Goal: Transaction & Acquisition: Purchase product/service

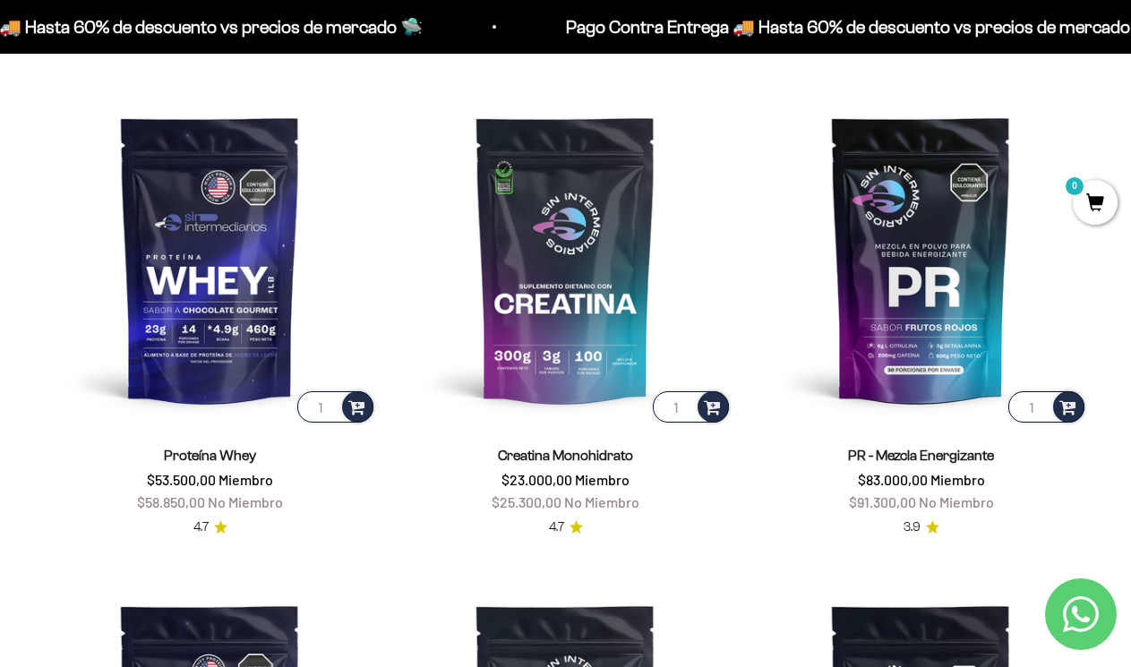
scroll to position [593, 0]
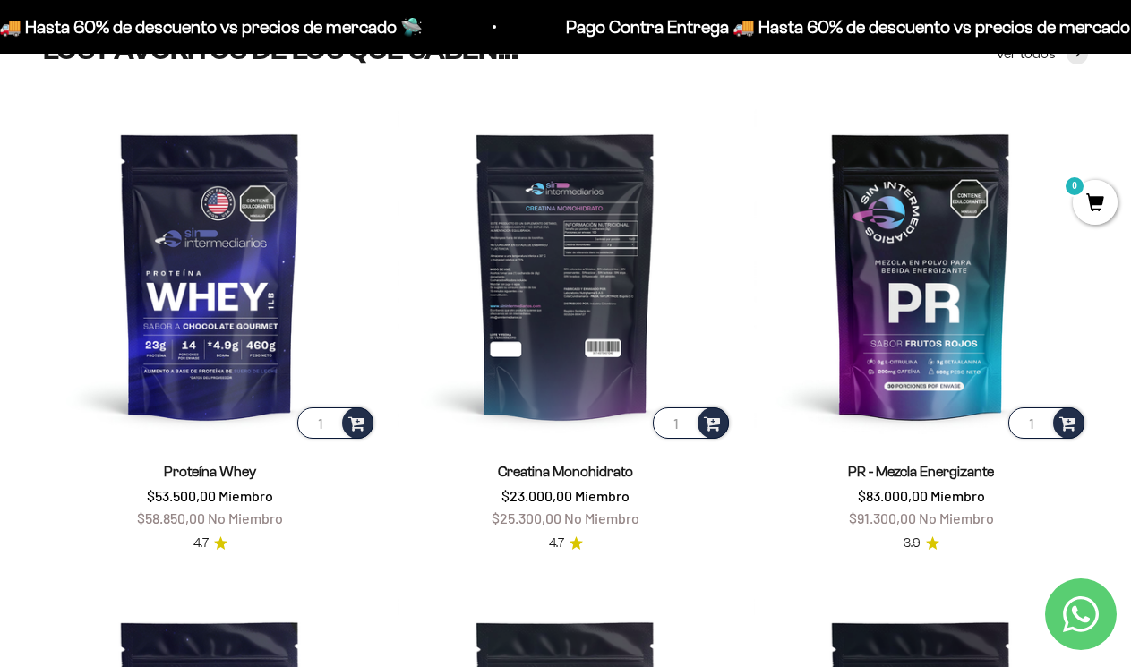
click at [598, 363] on img at bounding box center [565, 275] width 334 height 334
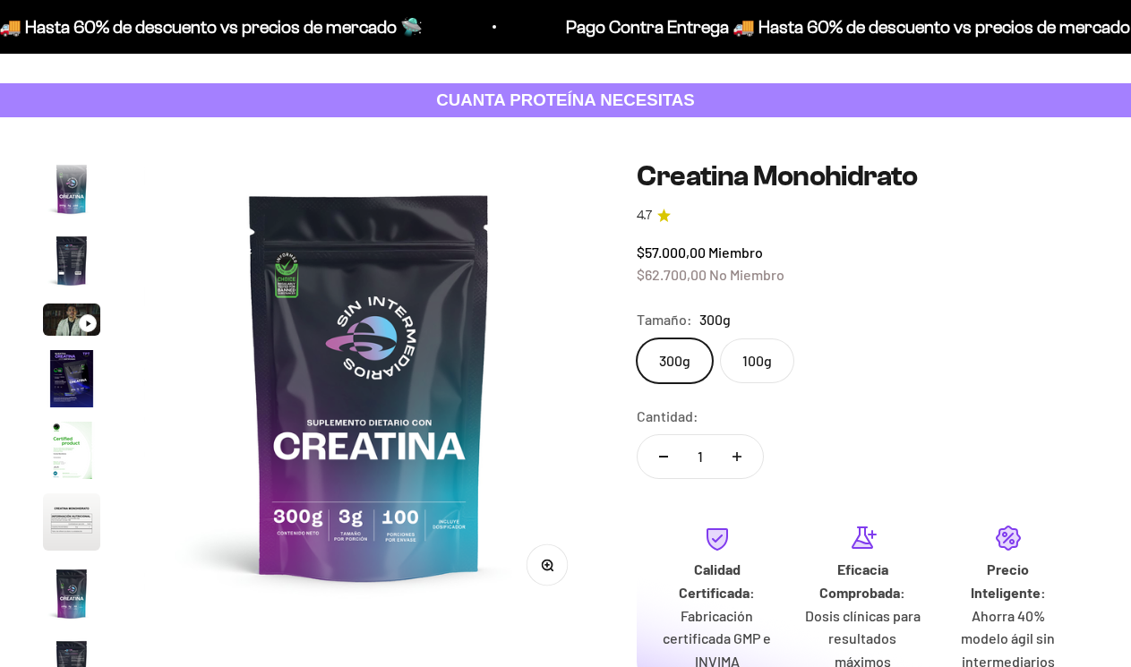
scroll to position [73, 0]
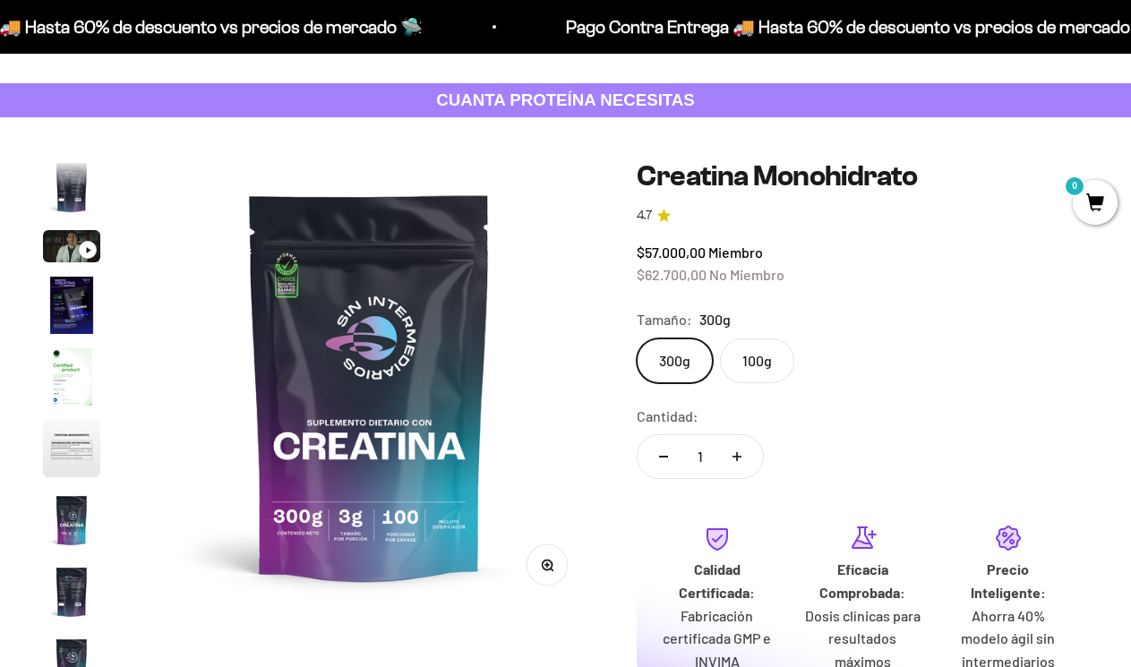
click at [81, 214] on img "Ir al artículo 2" at bounding box center [71, 186] width 57 height 57
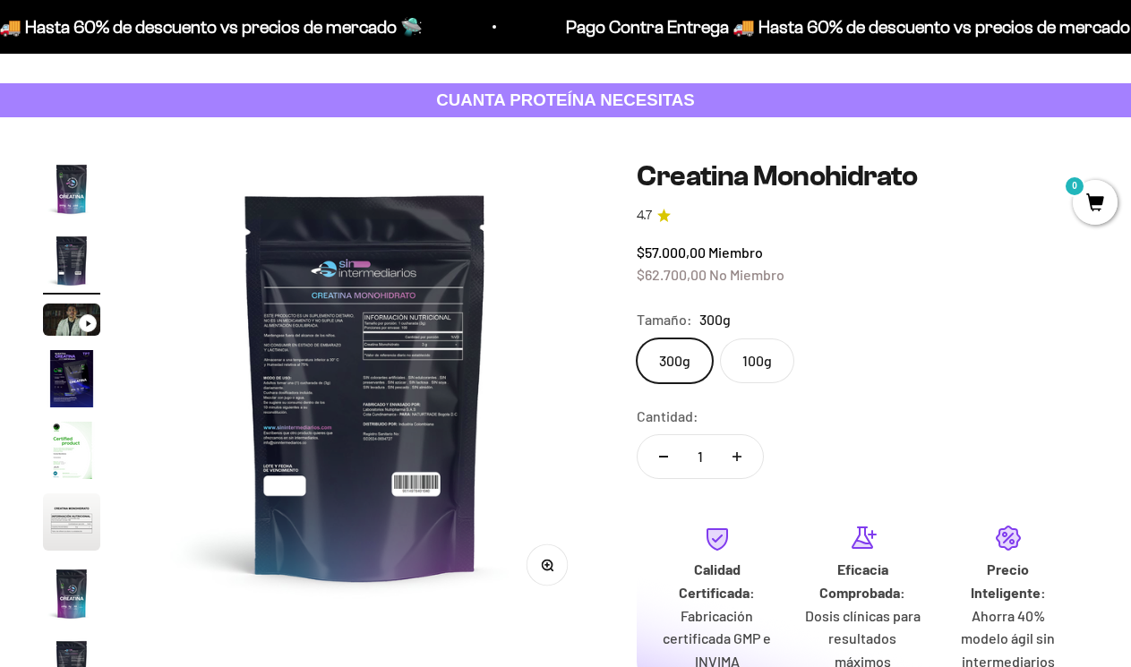
scroll to position [0, 461]
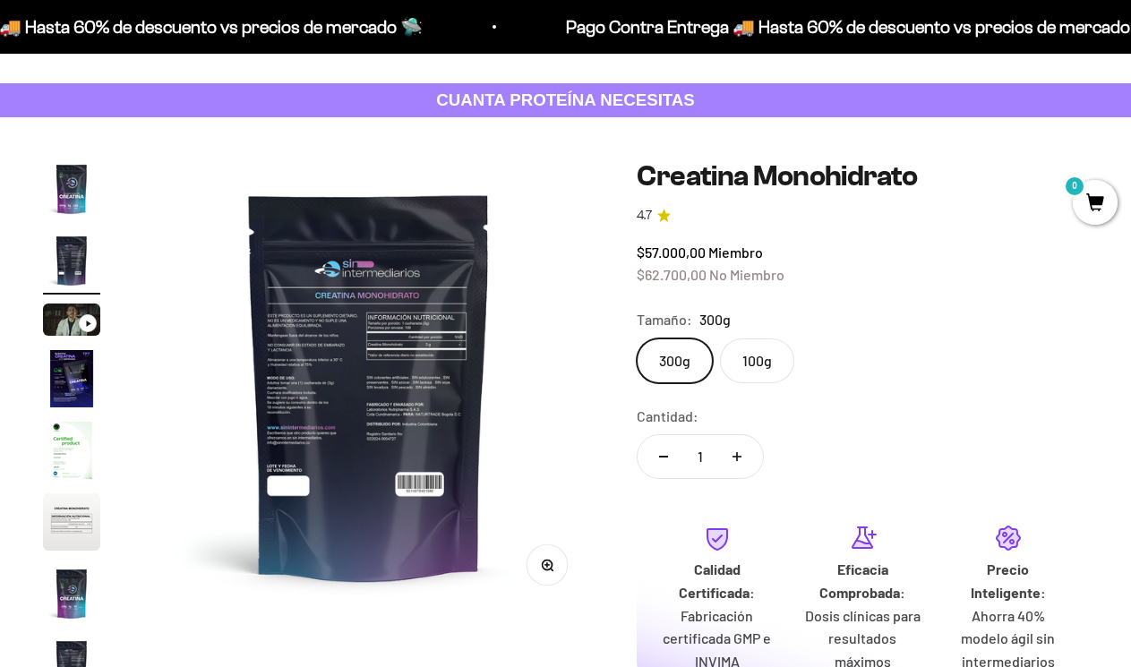
click at [74, 391] on img "Ir al artículo 4" at bounding box center [71, 378] width 57 height 57
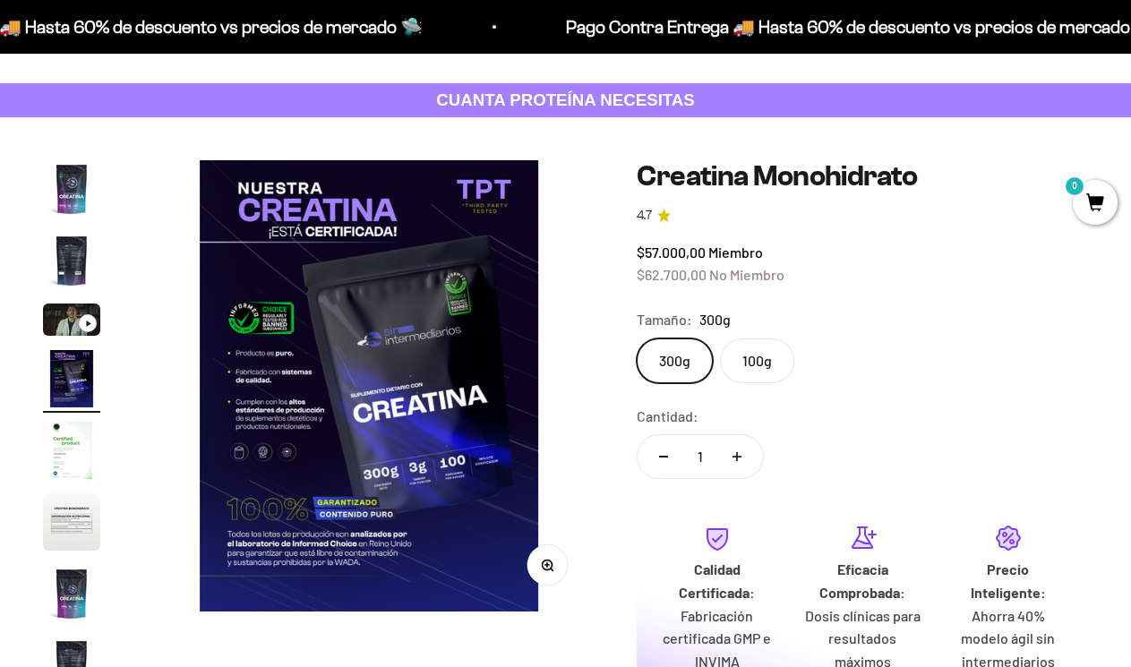
click at [85, 464] on img "Ir al artículo 5" at bounding box center [71, 450] width 57 height 57
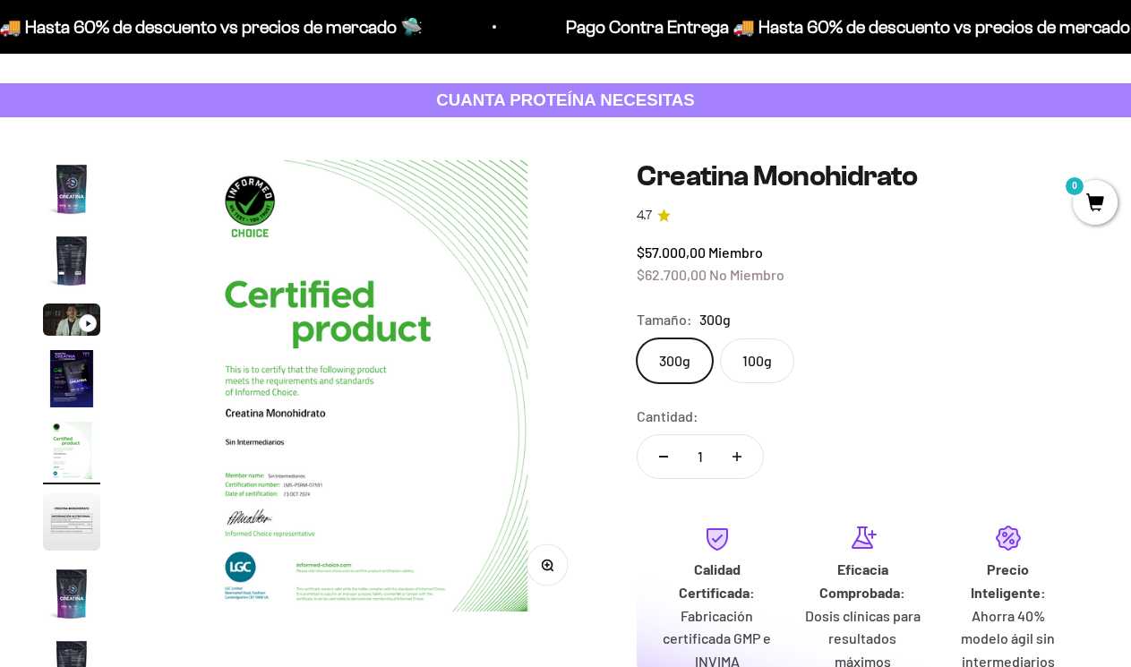
click at [75, 521] on img "Ir al artículo 6" at bounding box center [71, 521] width 57 height 57
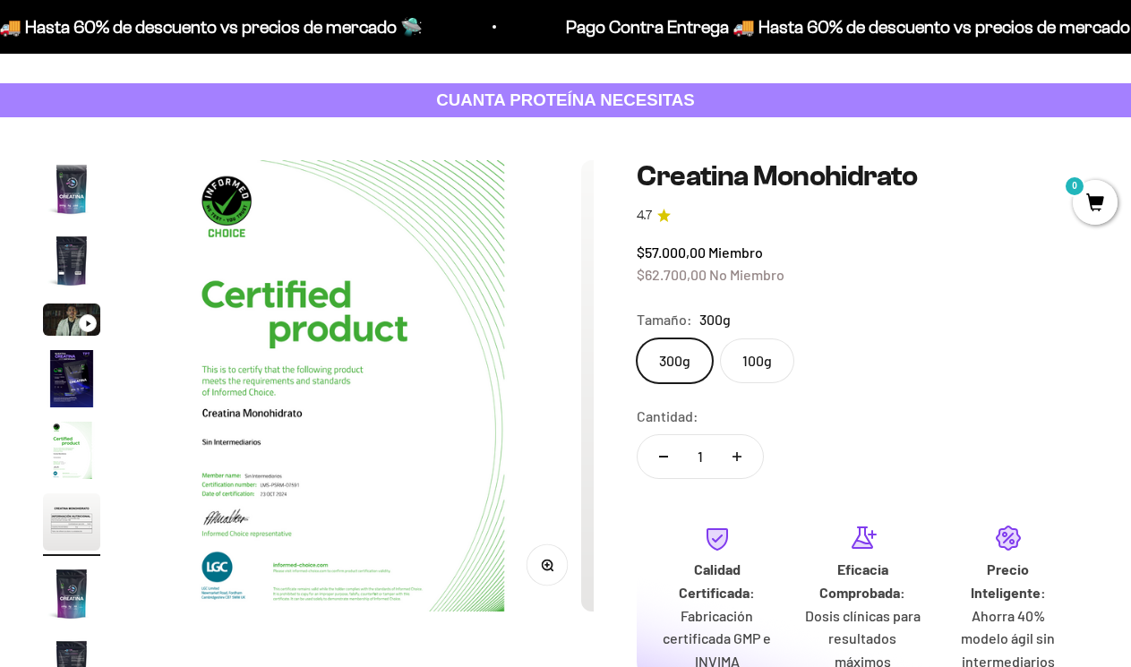
scroll to position [33, 0]
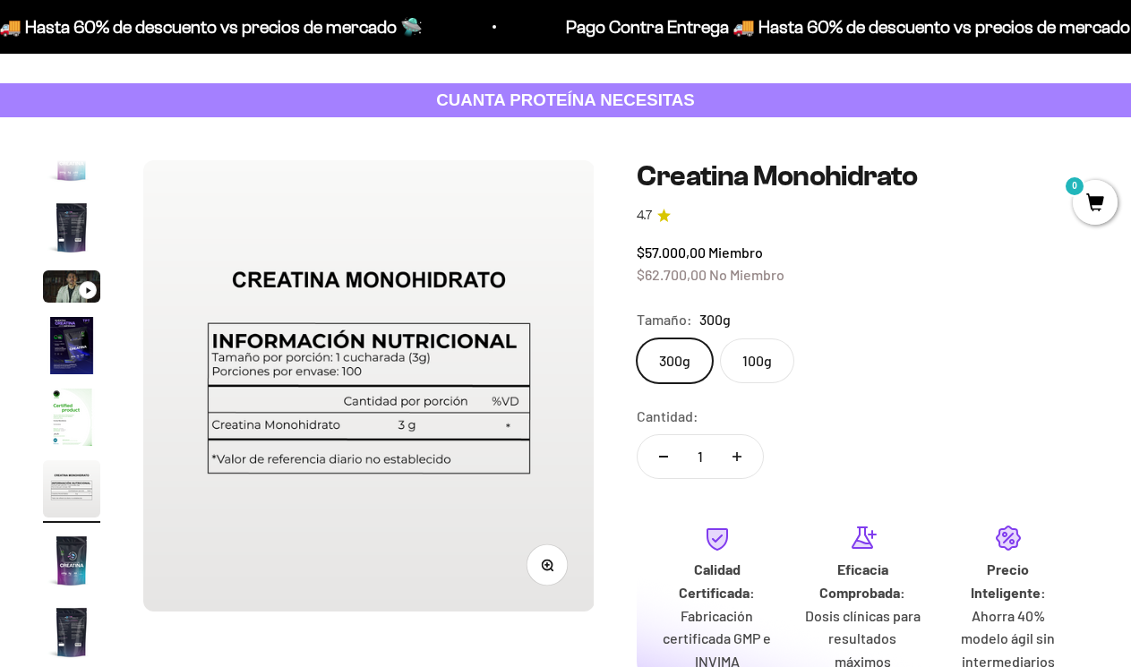
click at [74, 580] on img "Ir al artículo 7" at bounding box center [71, 560] width 57 height 57
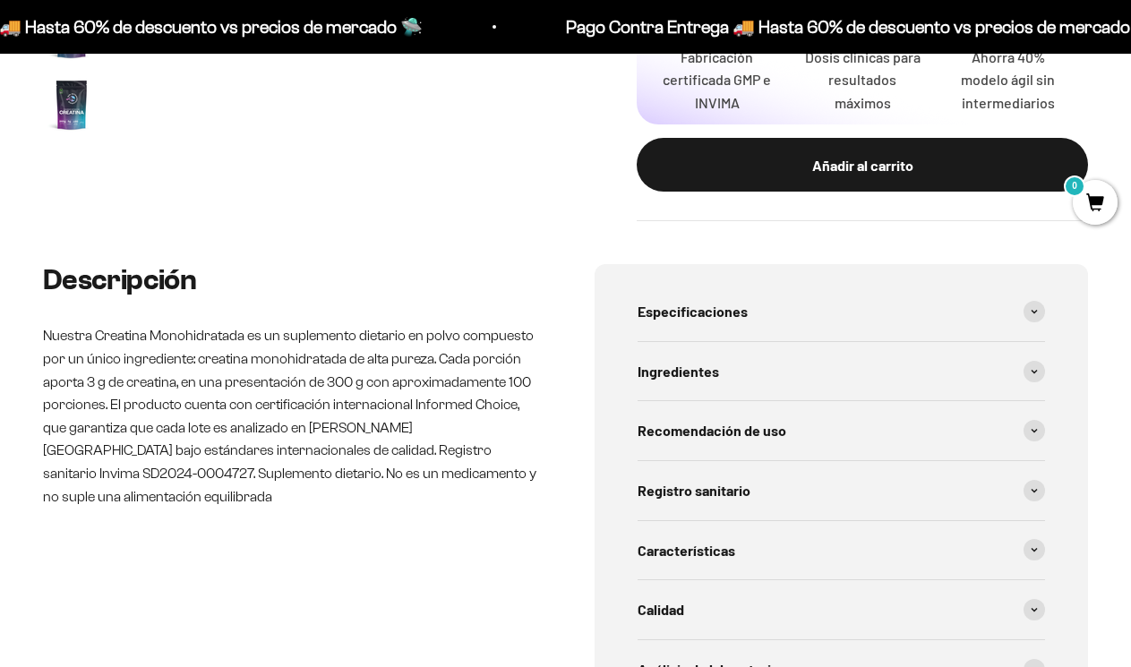
scroll to position [644, 0]
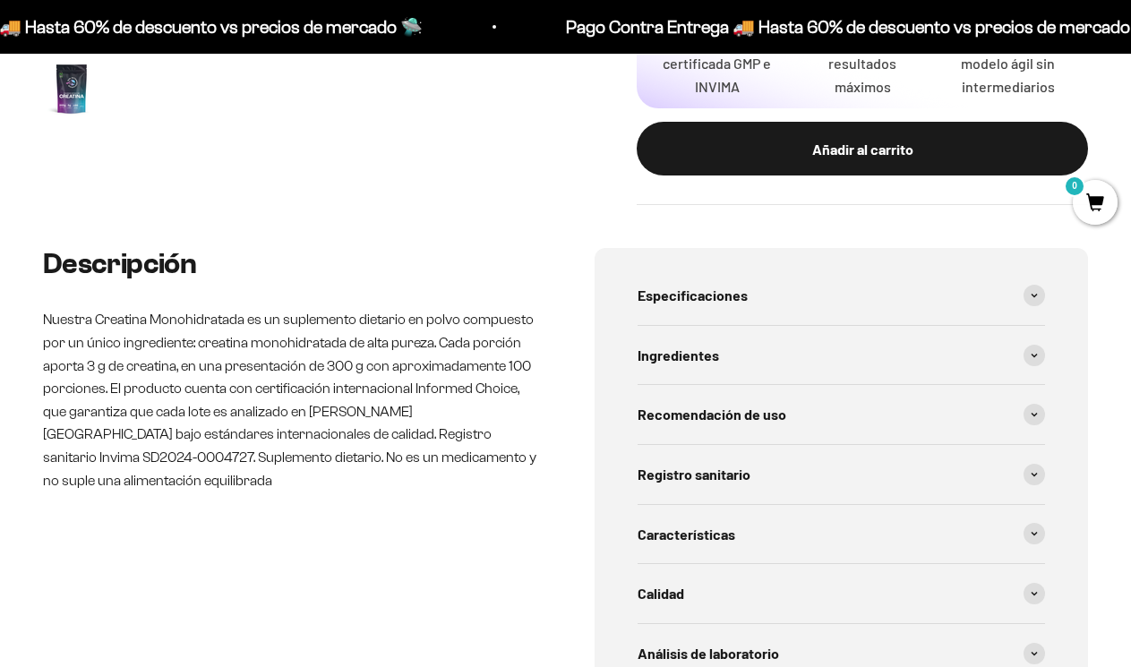
click at [511, 365] on p "Nuestra Creatina Monohidratada es un suplemento dietario en polvo compuesto por…" at bounding box center [290, 399] width 494 height 183
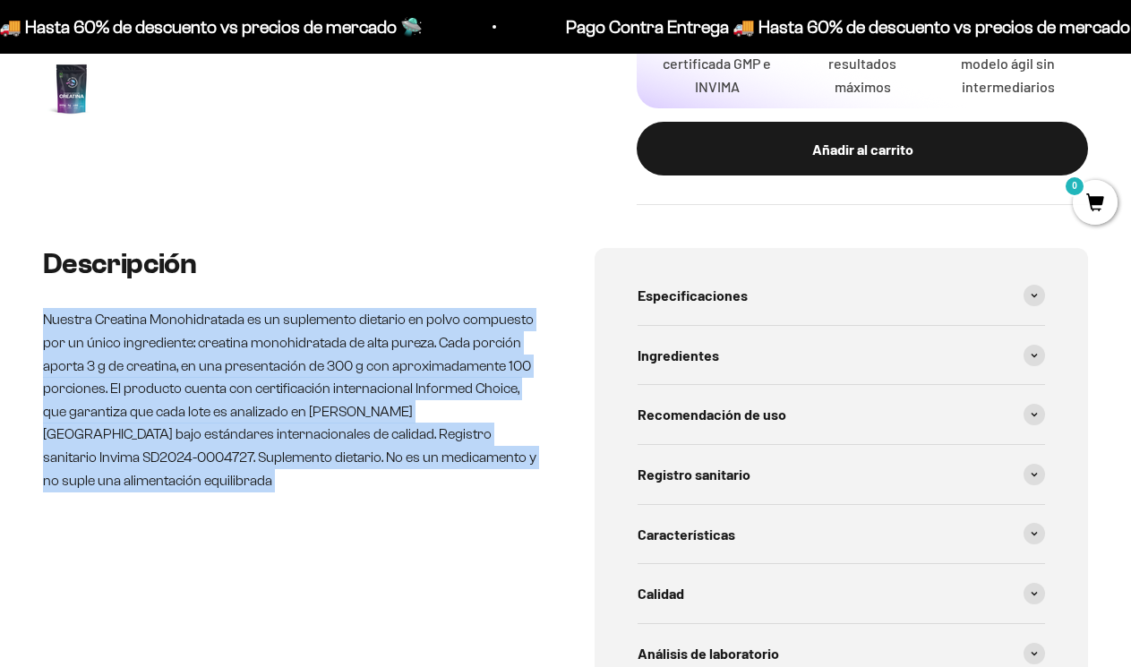
click at [511, 365] on p "Nuestra Creatina Monohidratada es un suplemento dietario en polvo compuesto por…" at bounding box center [290, 399] width 494 height 183
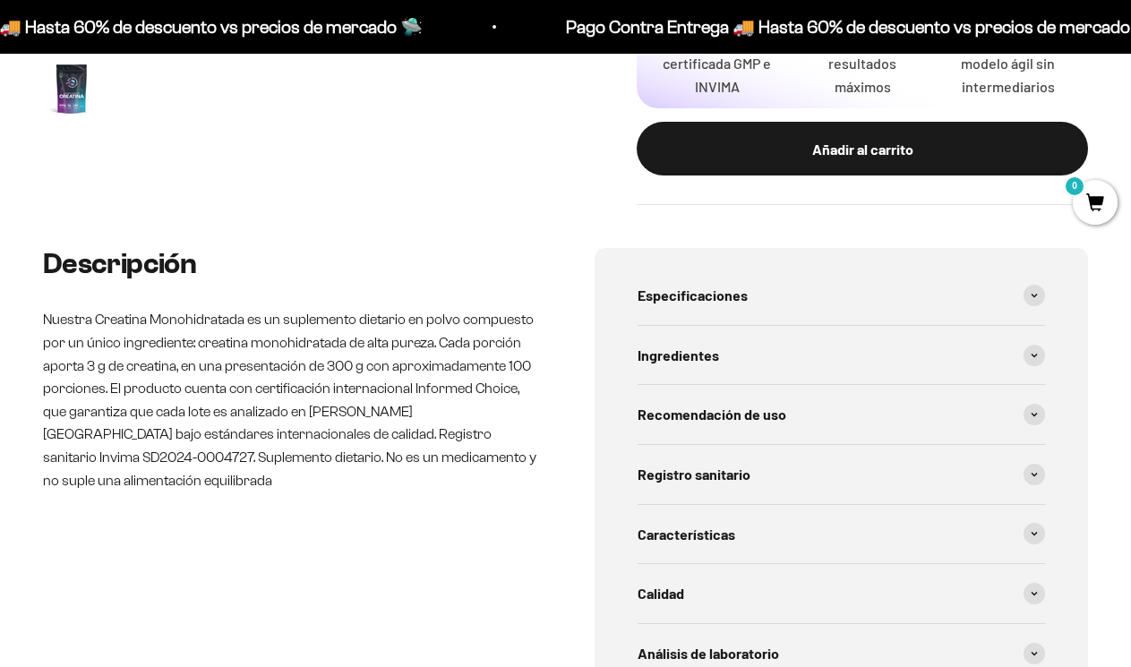
click at [511, 363] on p "Nuestra Creatina Monohidratada es un suplemento dietario en polvo compuesto por…" at bounding box center [290, 399] width 494 height 183
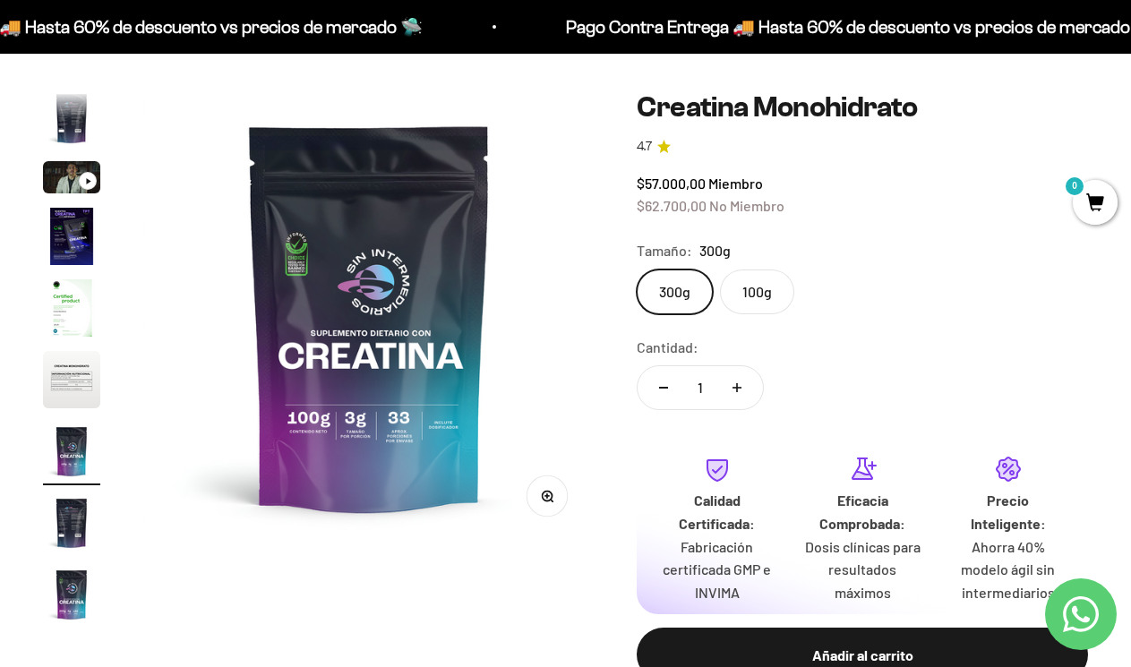
scroll to position [94, 0]
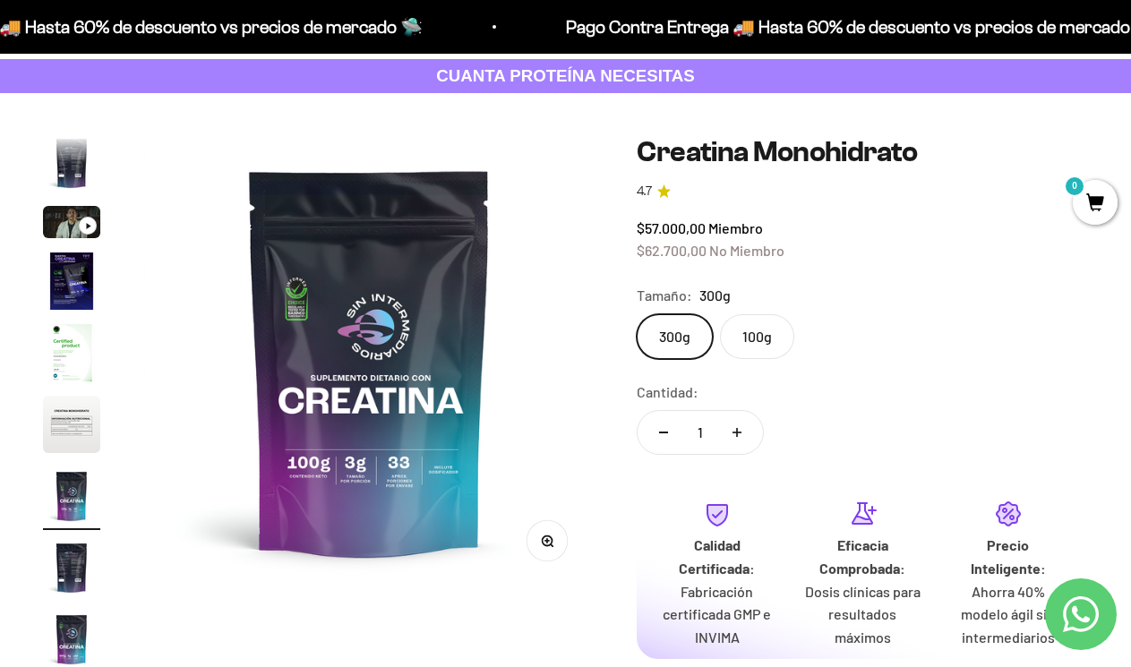
click at [614, 403] on div "Zoom Ir al artículo 1 Ir al artículo 2 Ir al artículo 3 Ir al artículo 4 Ir al …" at bounding box center [565, 445] width 1045 height 619
